Goal: Information Seeking & Learning: Learn about a topic

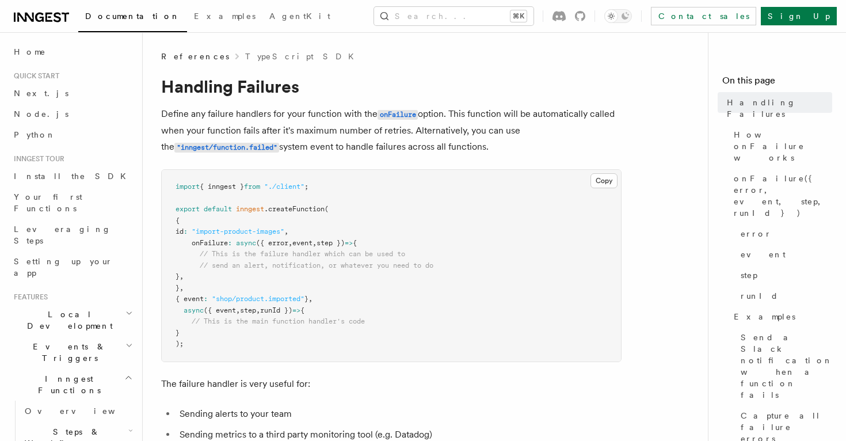
click at [193, 244] on span "onFailure" at bounding box center [210, 243] width 36 height 8
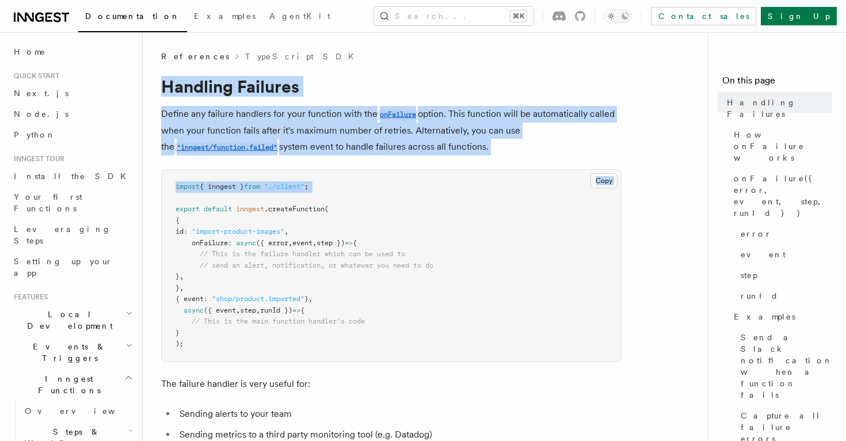
drag, startPoint x: 162, startPoint y: 86, endPoint x: 213, endPoint y: 198, distance: 122.9
click at [186, 92] on h1 "Handling Failures" at bounding box center [391, 86] width 461 height 21
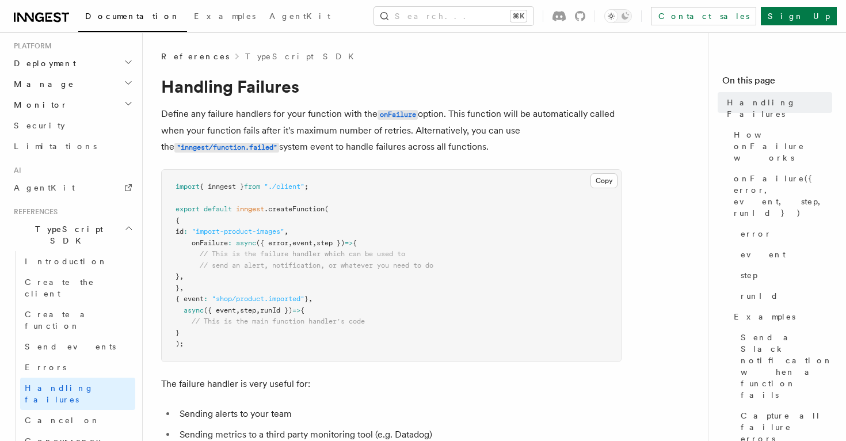
click at [126, 223] on icon "button" at bounding box center [128, 227] width 9 height 9
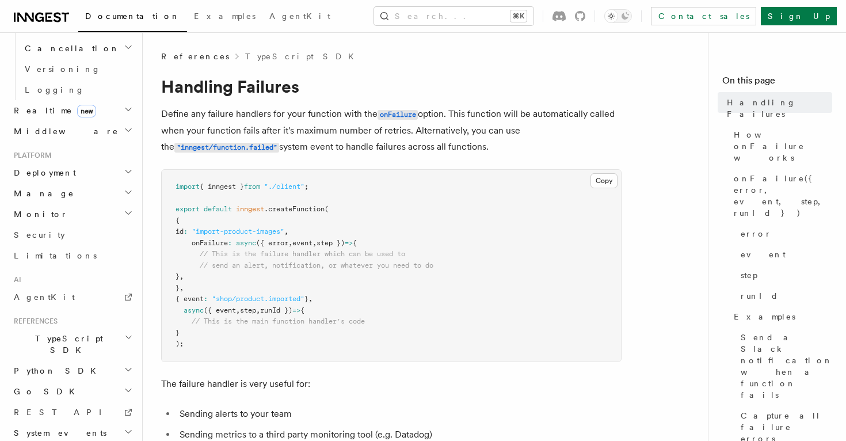
click at [129, 365] on icon "button" at bounding box center [128, 369] width 9 height 9
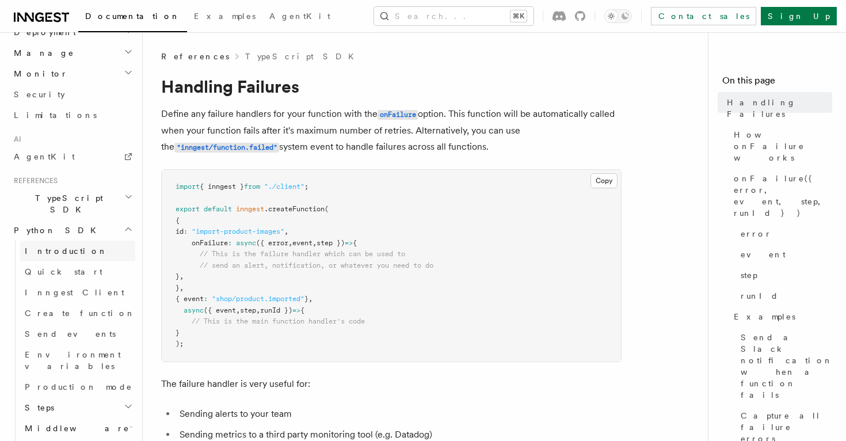
scroll to position [637, 0]
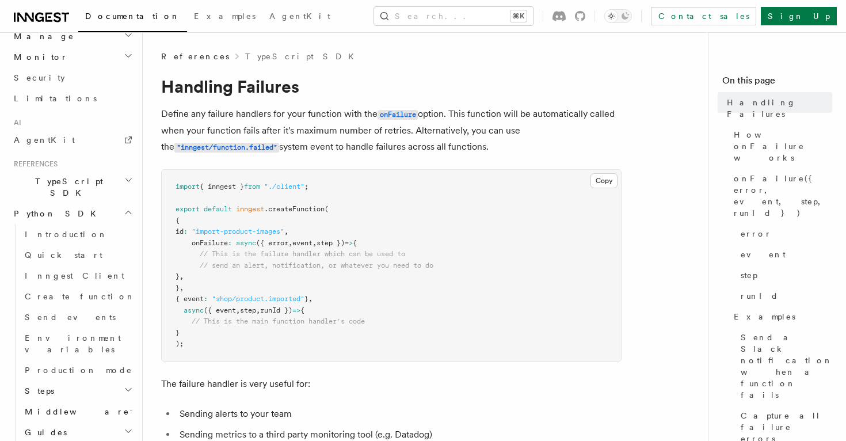
click at [131, 385] on icon "button" at bounding box center [128, 389] width 9 height 9
click at [128, 389] on icon "button" at bounding box center [129, 390] width 6 height 3
click at [47, 208] on span "Python SDK" at bounding box center [56, 214] width 94 height 12
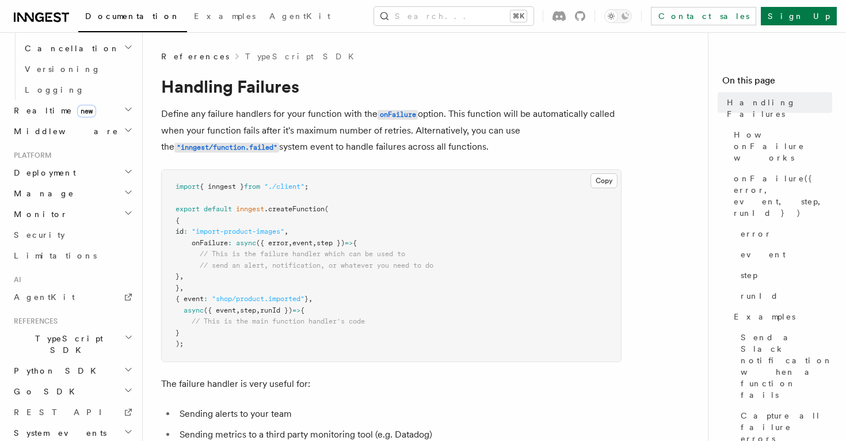
click at [53, 365] on span "Python SDK" at bounding box center [56, 371] width 94 height 12
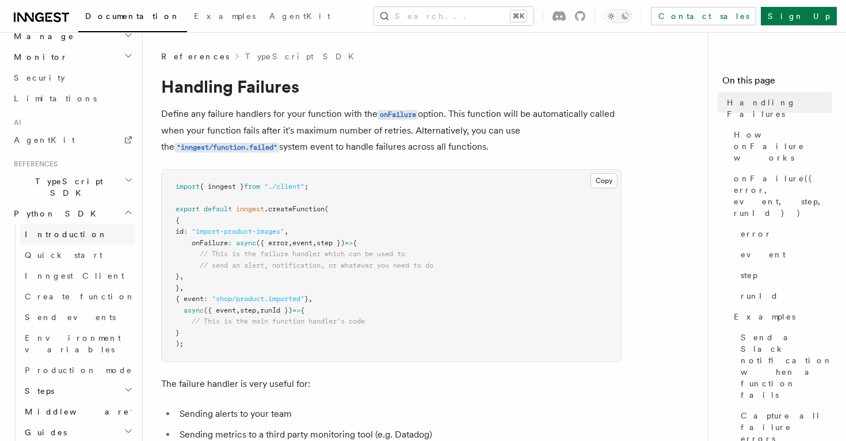
click at [48, 230] on span "Introduction" at bounding box center [66, 234] width 83 height 9
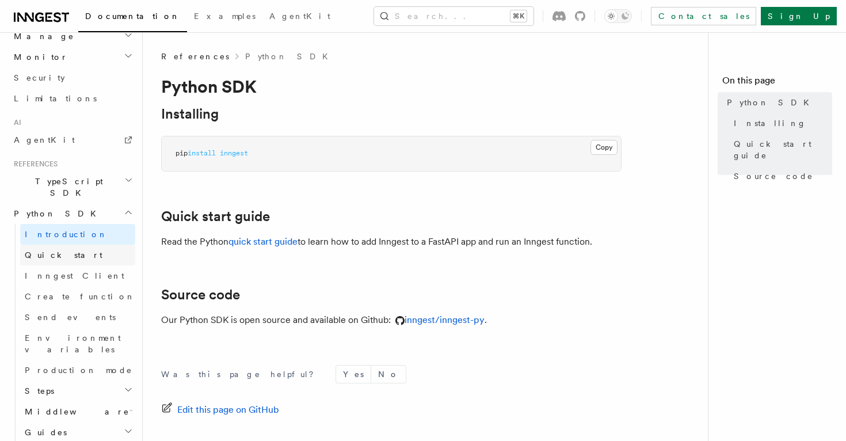
click at [49, 250] on span "Quick start" at bounding box center [64, 254] width 78 height 9
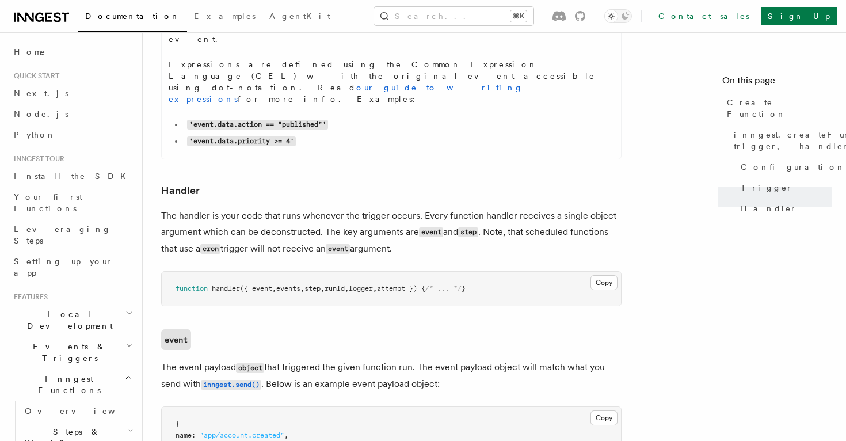
scroll to position [1957, 0]
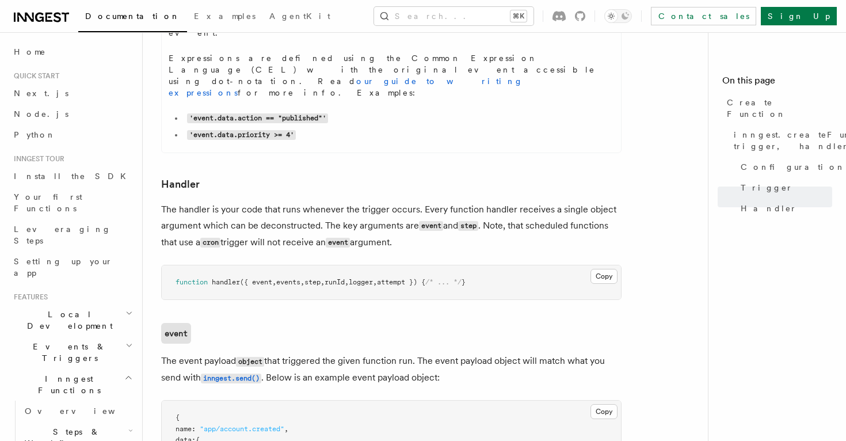
click at [198, 353] on p "The event payload object that triggered the given function run. The event paylo…" at bounding box center [391, 369] width 461 height 33
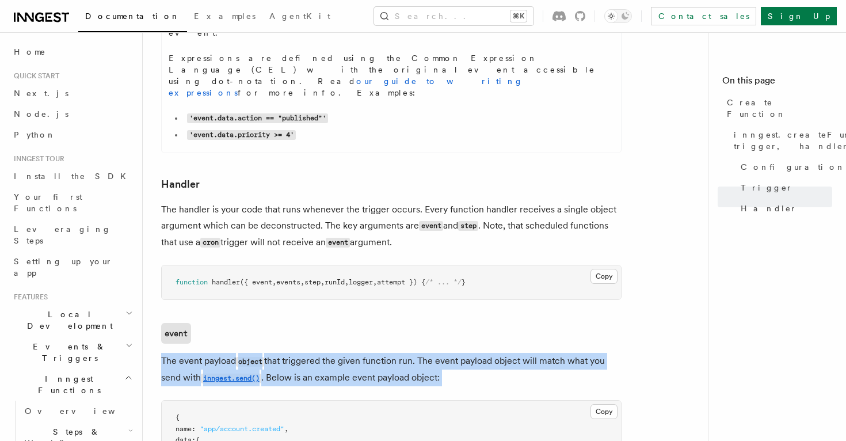
click at [198, 353] on p "The event payload object that triggered the given function run. The event paylo…" at bounding box center [391, 369] width 461 height 33
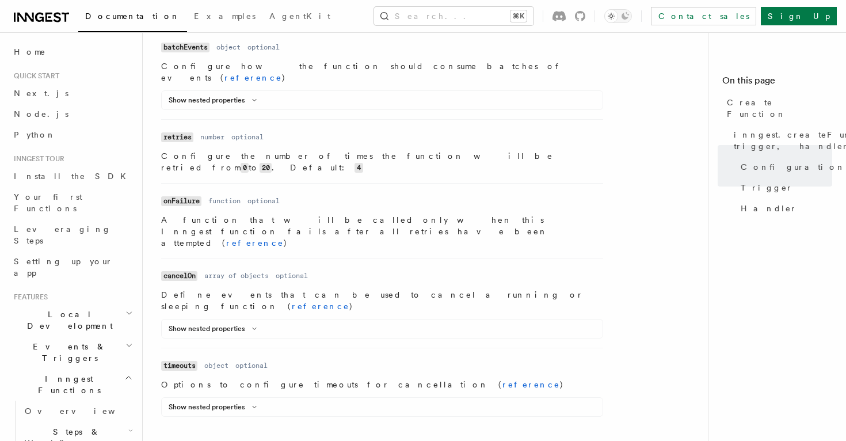
scroll to position [870, 0]
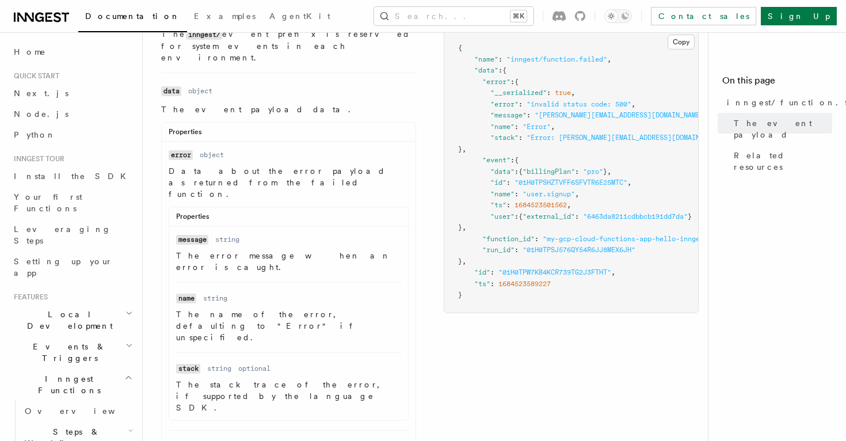
scroll to position [414, 0]
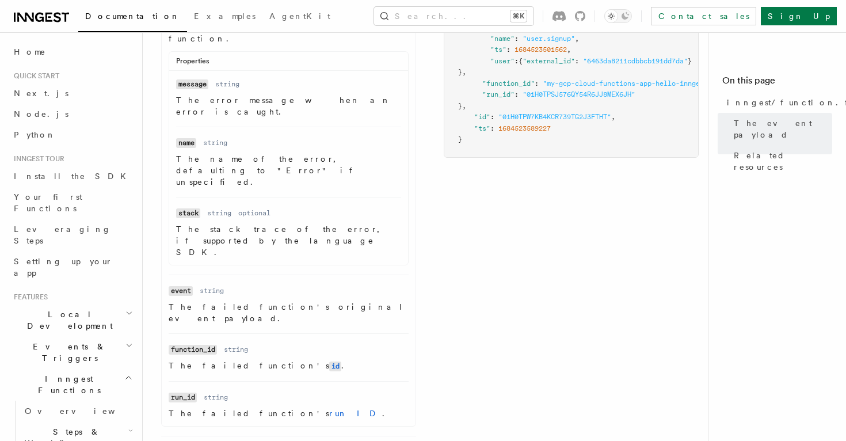
click at [177, 286] on code "event" at bounding box center [181, 291] width 24 height 10
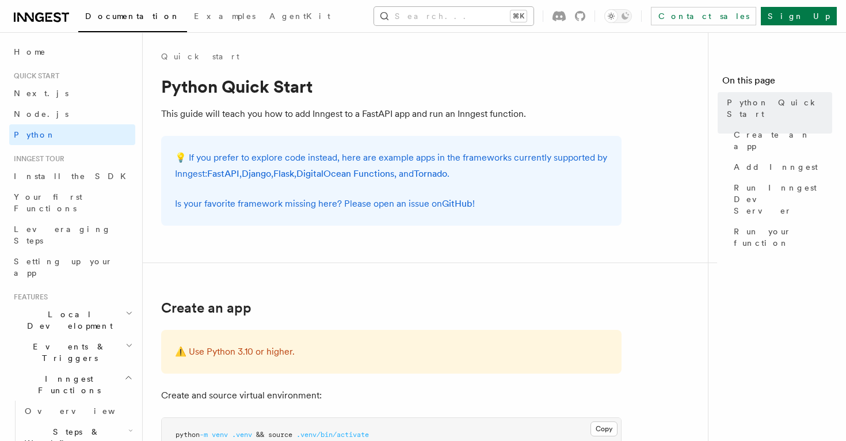
click at [434, 14] on button "Search... ⌘K" at bounding box center [453, 16] width 159 height 18
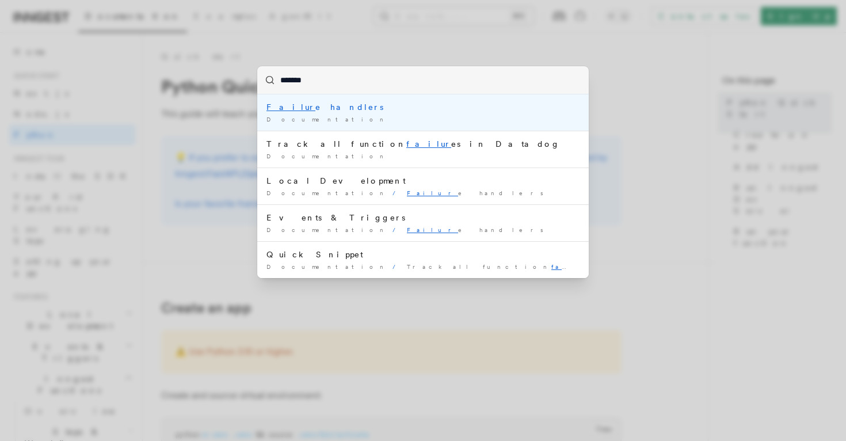
type input "********"
click at [371, 121] on div "Documentation /" at bounding box center [423, 119] width 313 height 9
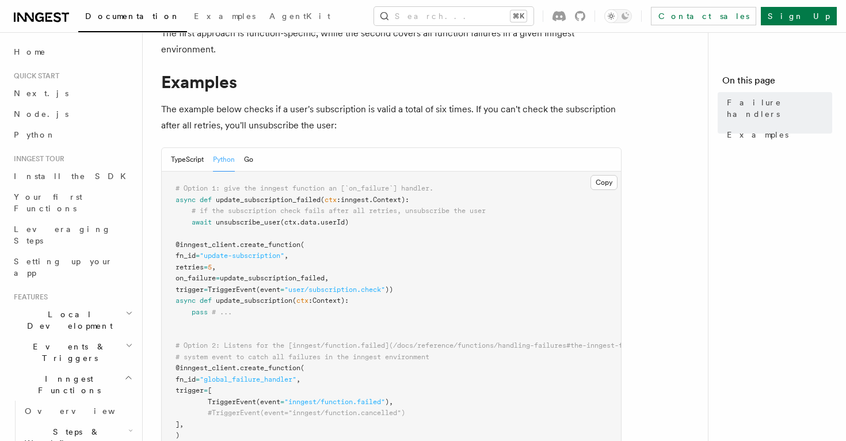
scroll to position [210, 0]
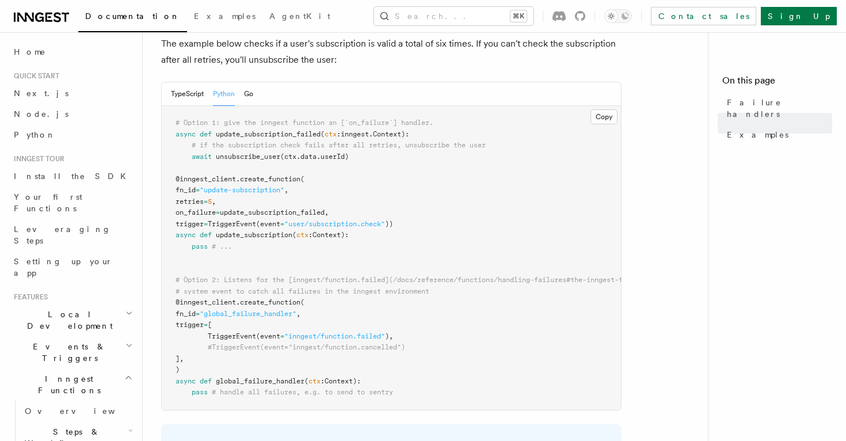
click at [208, 214] on span "on_failure" at bounding box center [196, 212] width 40 height 8
click at [254, 214] on span "update_subscription_failed," at bounding box center [274, 212] width 109 height 8
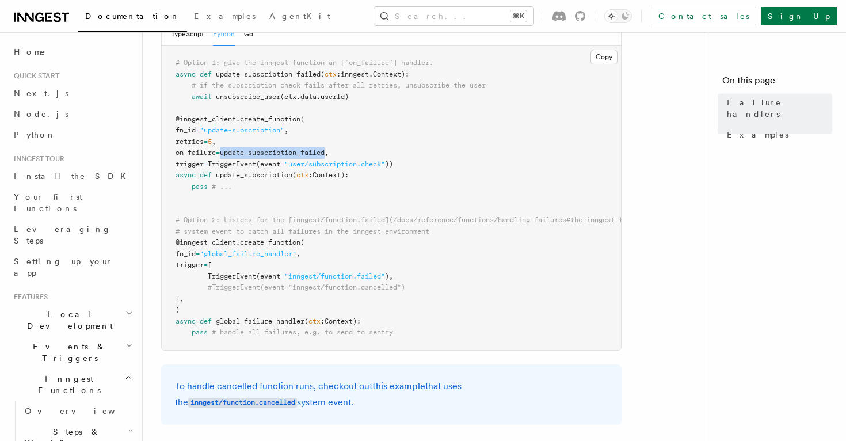
scroll to position [482, 0]
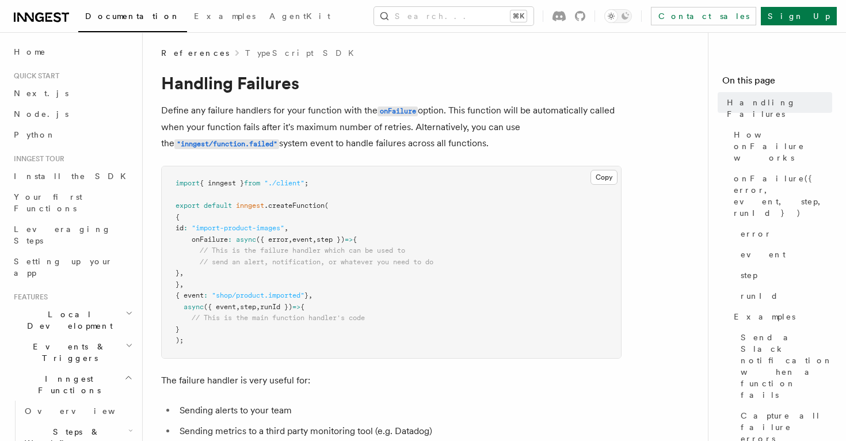
scroll to position [5, 0]
click at [754, 173] on span "onFailure({ error, event, step, runId })" at bounding box center [783, 196] width 98 height 46
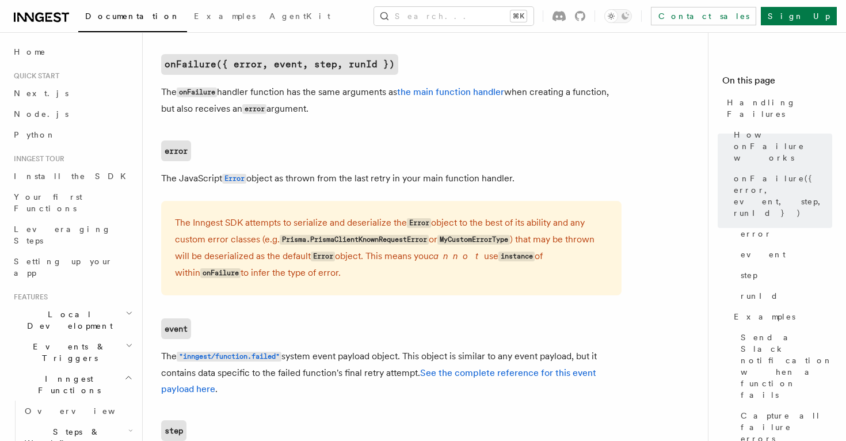
scroll to position [809, 0]
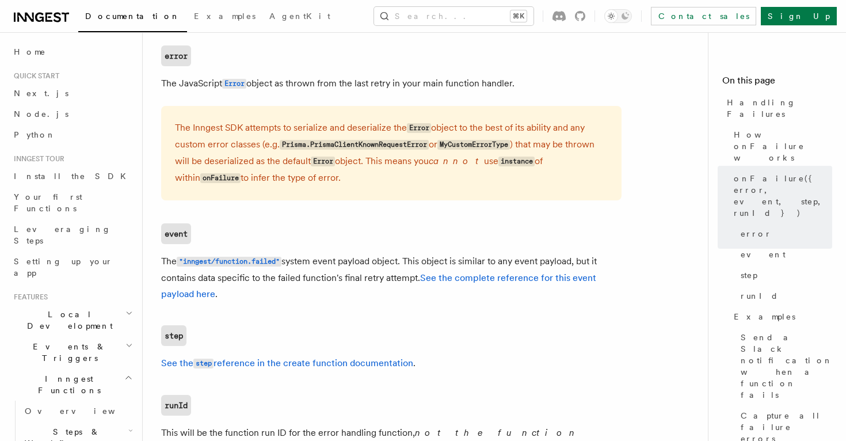
click at [310, 271] on p "The "inngest/function.failed" system event payload object. This object is simil…" at bounding box center [391, 277] width 461 height 49
click at [544, 280] on link "See the complete reference for this event payload here" at bounding box center [378, 285] width 435 height 27
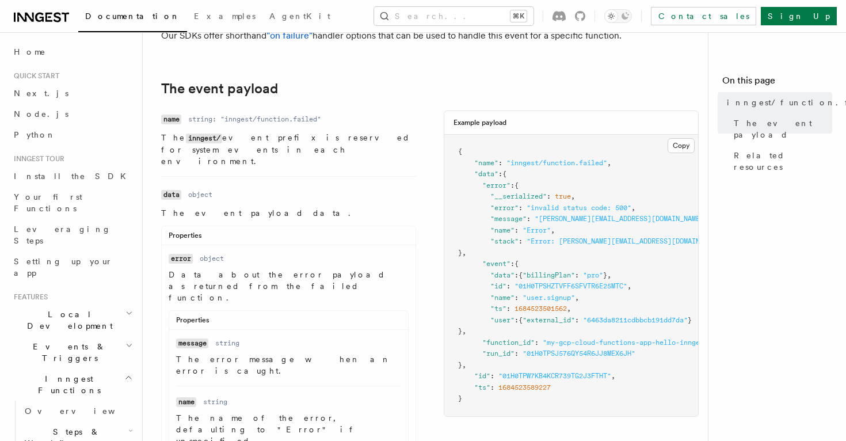
scroll to position [159, 0]
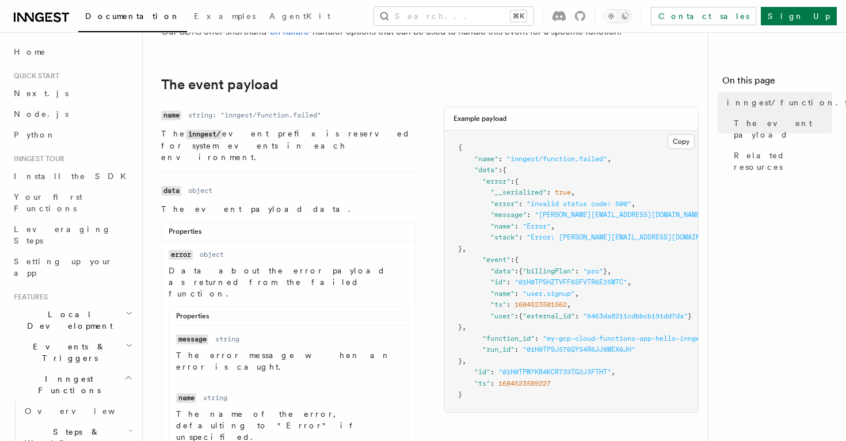
click at [495, 185] on span ""error"" at bounding box center [496, 181] width 28 height 8
click at [495, 264] on span ""event"" at bounding box center [496, 260] width 28 height 8
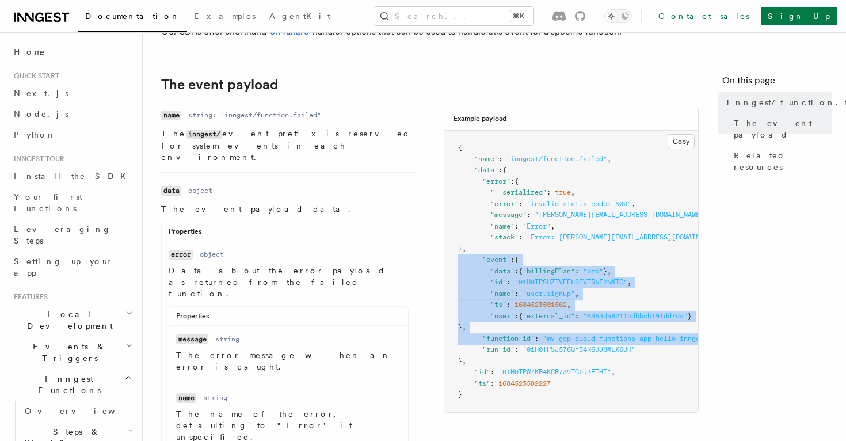
drag, startPoint x: 495, startPoint y: 275, endPoint x: 543, endPoint y: 358, distance: 95.8
click at [543, 343] on span at bounding box center [541, 338] width 4 height 8
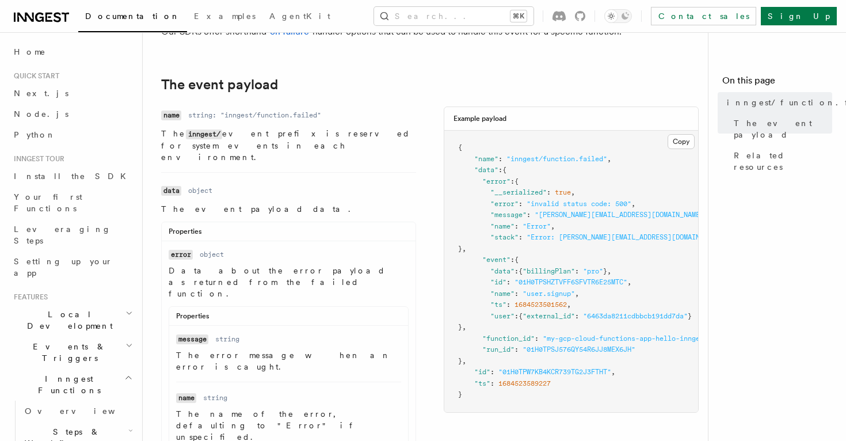
click at [529, 342] on pre "{ "name" : "inngest/function.failed" , "data" : { "error" : { "__serialized" : …" at bounding box center [571, 272] width 254 height 282
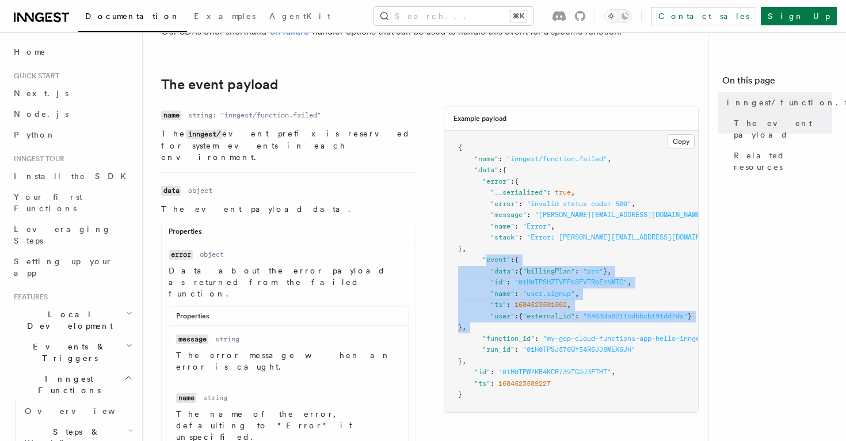
drag, startPoint x: 529, startPoint y: 342, endPoint x: 488, endPoint y: 271, distance: 81.5
click at [488, 272] on pre "{ "name" : "inngest/function.failed" , "data" : { "error" : { "__serialized" : …" at bounding box center [571, 272] width 254 height 282
click at [488, 271] on pre "{ "name" : "inngest/function.failed" , "data" : { "error" : { "__serialized" : …" at bounding box center [571, 272] width 254 height 282
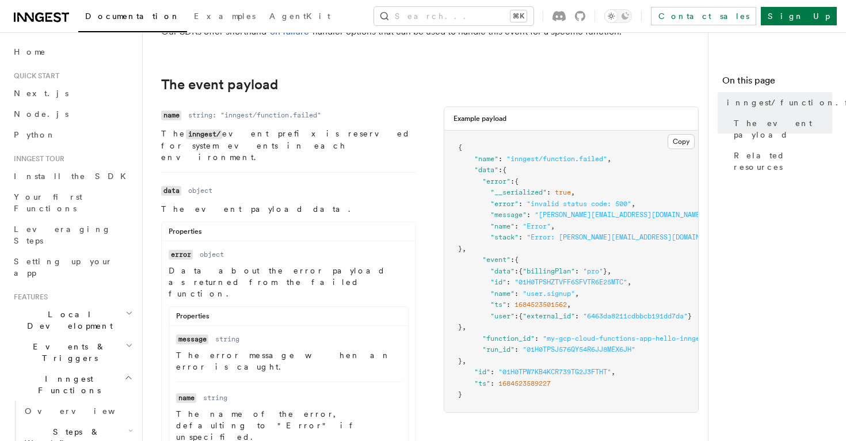
click at [485, 174] on span ""data"" at bounding box center [486, 170] width 24 height 8
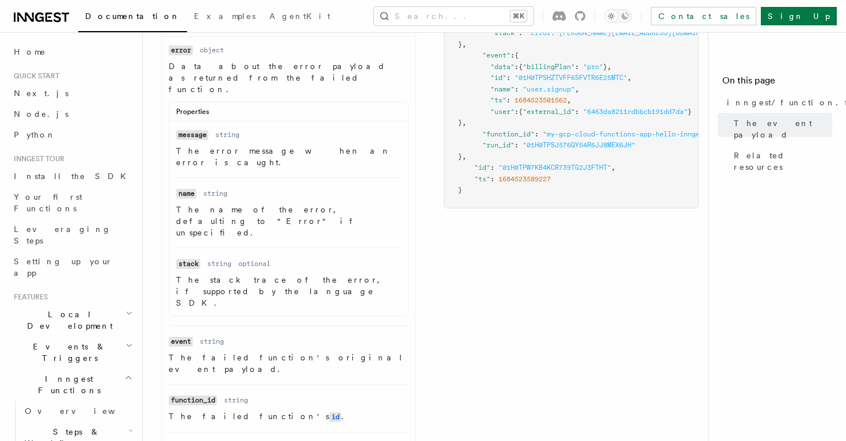
scroll to position [361, 0]
